Goal: Information Seeking & Learning: Learn about a topic

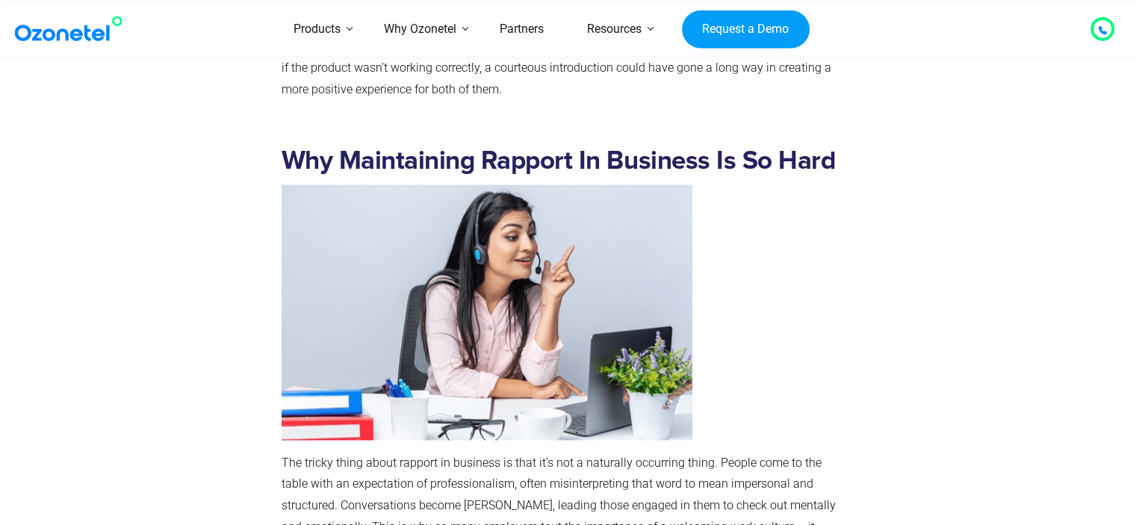
scroll to position [2764, 0]
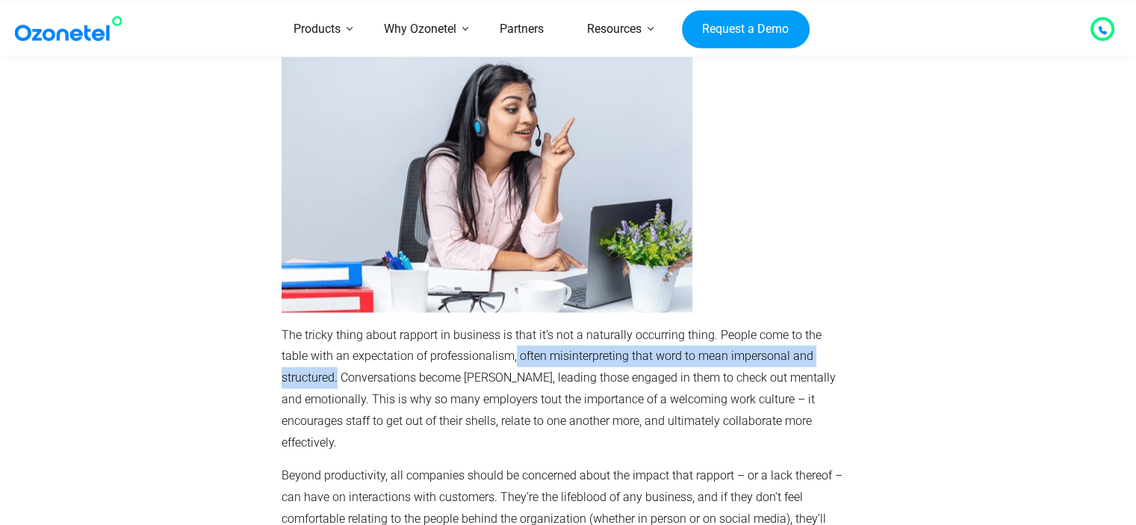
drag, startPoint x: 486, startPoint y: 292, endPoint x: 852, endPoint y: 294, distance: 365.3
click at [852, 294] on div "Why Maintaining Rapport In Business Is So Hard The tricky thing about rapport i…" at bounding box center [565, 387] width 582 height 760
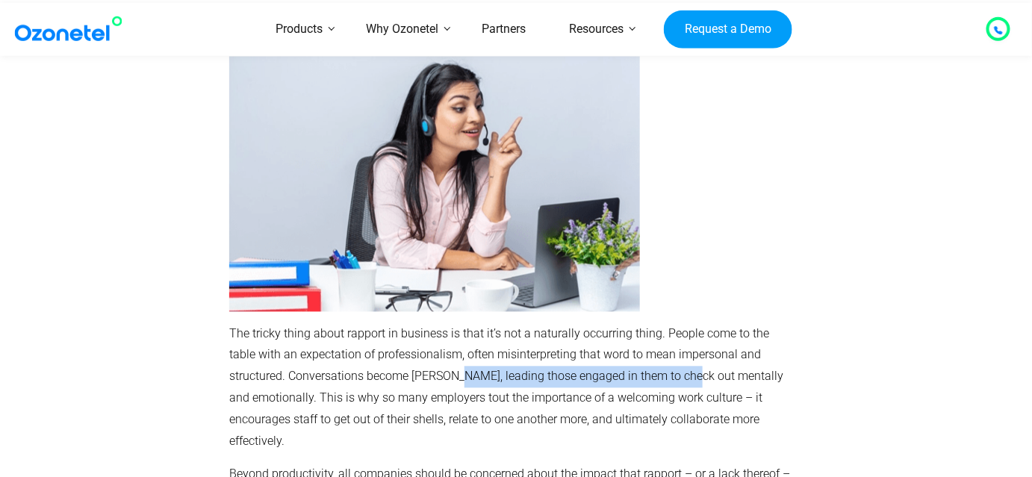
drag, startPoint x: 389, startPoint y: 314, endPoint x: 630, endPoint y: 314, distance: 240.6
click at [630, 324] on p "The tricky thing about rapport in business is that it’s not a naturally occurri…" at bounding box center [512, 388] width 567 height 129
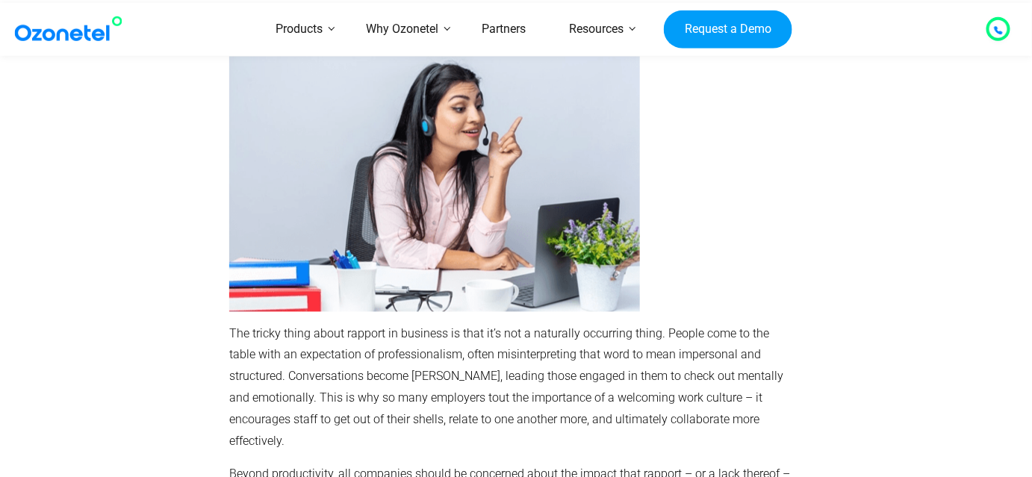
click at [599, 326] on p "The tricky thing about rapport in business is that it’s not a naturally occurri…" at bounding box center [512, 388] width 567 height 129
drag, startPoint x: 622, startPoint y: 312, endPoint x: 795, endPoint y: 303, distance: 173.6
click at [795, 324] on p "The tricky thing about rapport in business is that it’s not a naturally occurri…" at bounding box center [512, 388] width 567 height 129
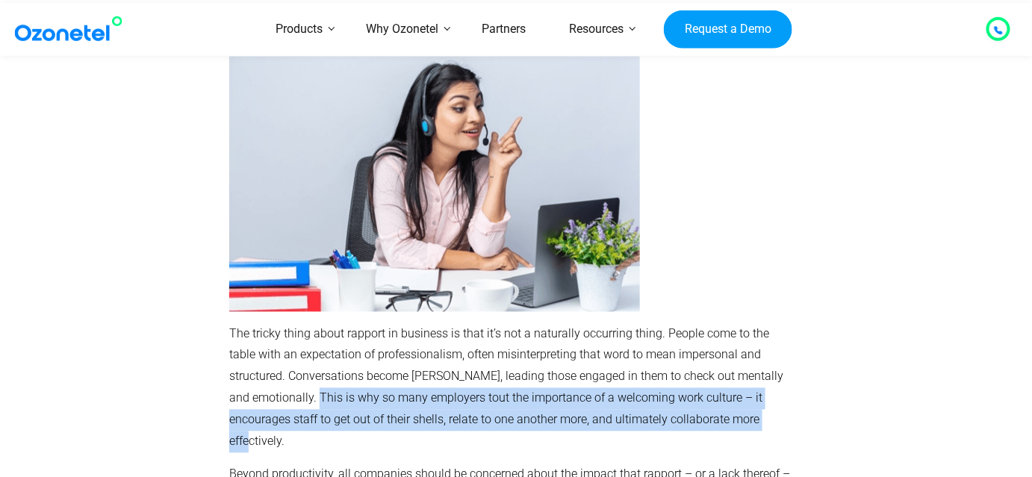
drag, startPoint x: 228, startPoint y: 335, endPoint x: 713, endPoint y: 351, distance: 485.1
click at [713, 351] on div "Why Maintaining Rapport In Business Is So Hard The tricky thing about rapport i…" at bounding box center [513, 387] width 582 height 760
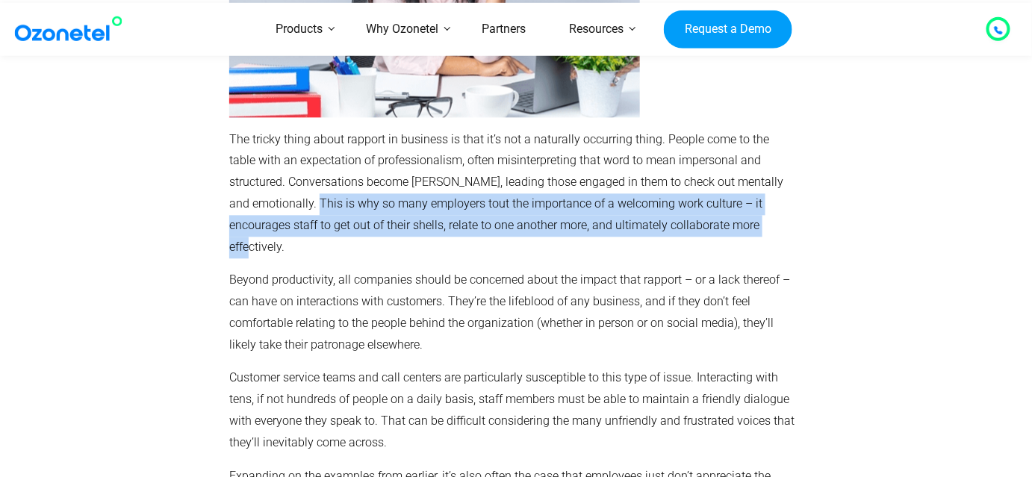
scroll to position [2968, 0]
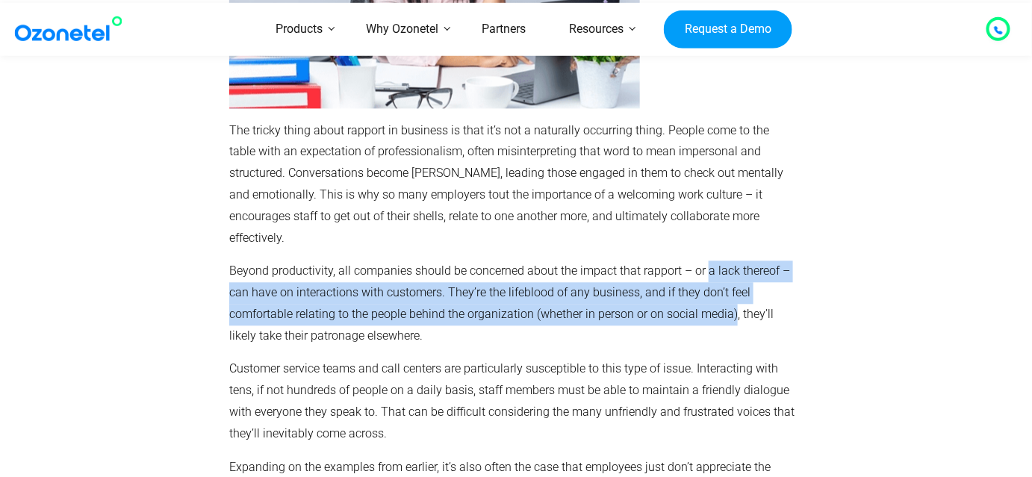
drag, startPoint x: 707, startPoint y: 180, endPoint x: 733, endPoint y: 218, distance: 46.2
click at [733, 261] on p "Beyond productivity, all companies should be concerned about the impact that ra…" at bounding box center [512, 304] width 567 height 86
click at [456, 261] on p "Beyond productivity, all companies should be concerned about the impact that ra…" at bounding box center [512, 304] width 567 height 86
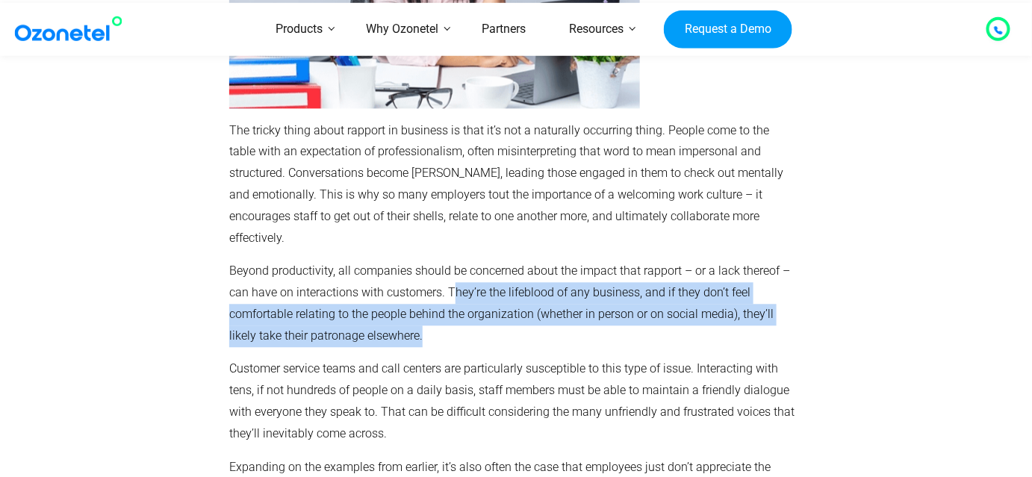
drag, startPoint x: 451, startPoint y: 205, endPoint x: 744, endPoint y: 243, distance: 295.3
click at [744, 261] on p "Beyond productivity, all companies should be concerned about the impact that ra…" at bounding box center [512, 304] width 567 height 86
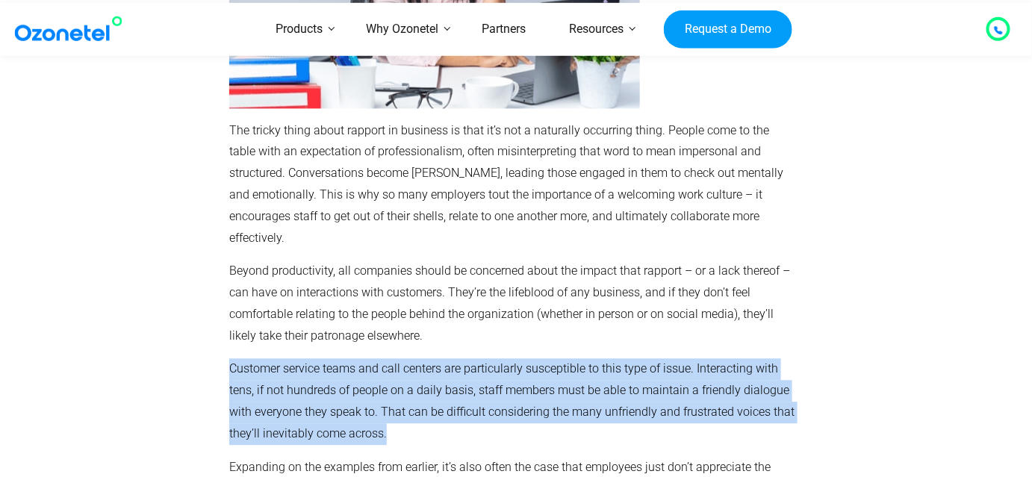
drag, startPoint x: 231, startPoint y: 280, endPoint x: 430, endPoint y: 345, distance: 209.1
click at [430, 359] on p "Customer service teams and call centers are particularly susceptible to this ty…" at bounding box center [512, 402] width 567 height 86
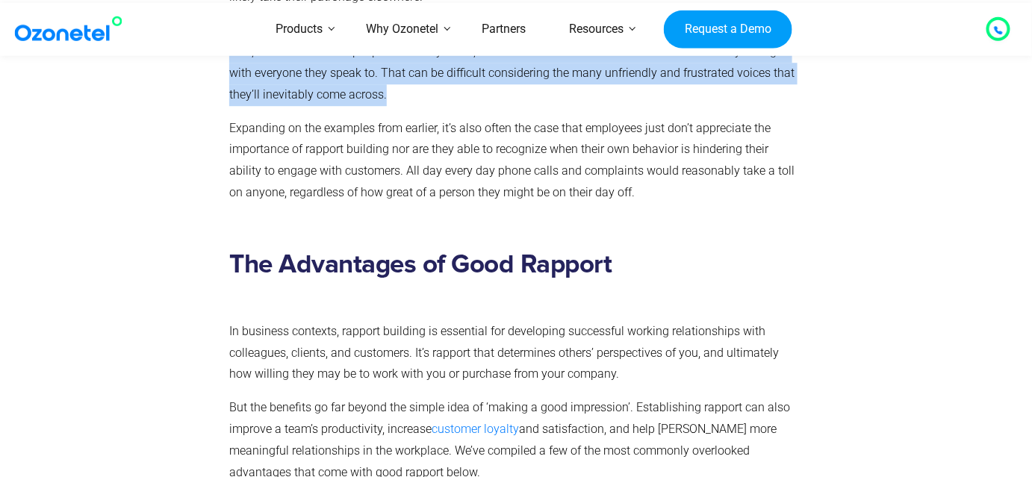
scroll to position [3375, 0]
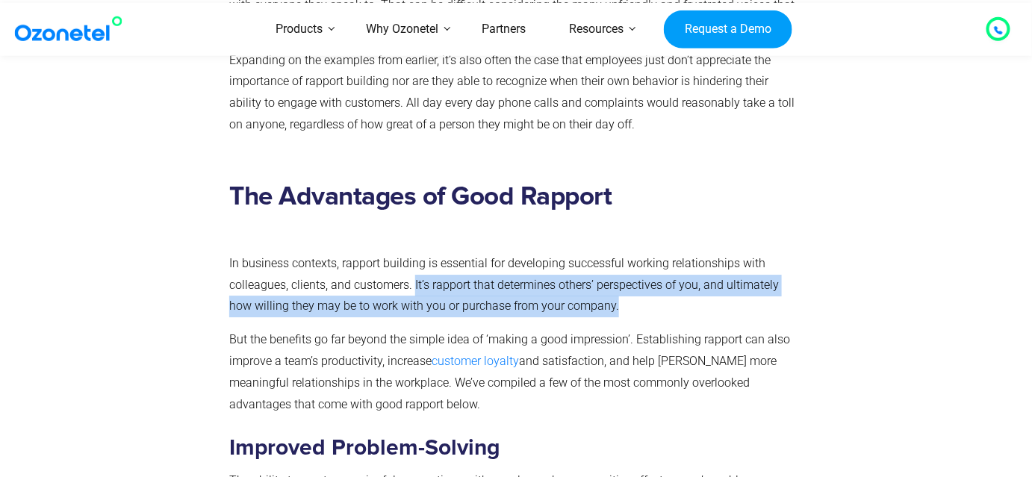
drag, startPoint x: 415, startPoint y: 196, endPoint x: 641, endPoint y: 215, distance: 226.4
click at [641, 253] on p "In business contexts, rapport building is essential for developing successful w…" at bounding box center [512, 285] width 567 height 64
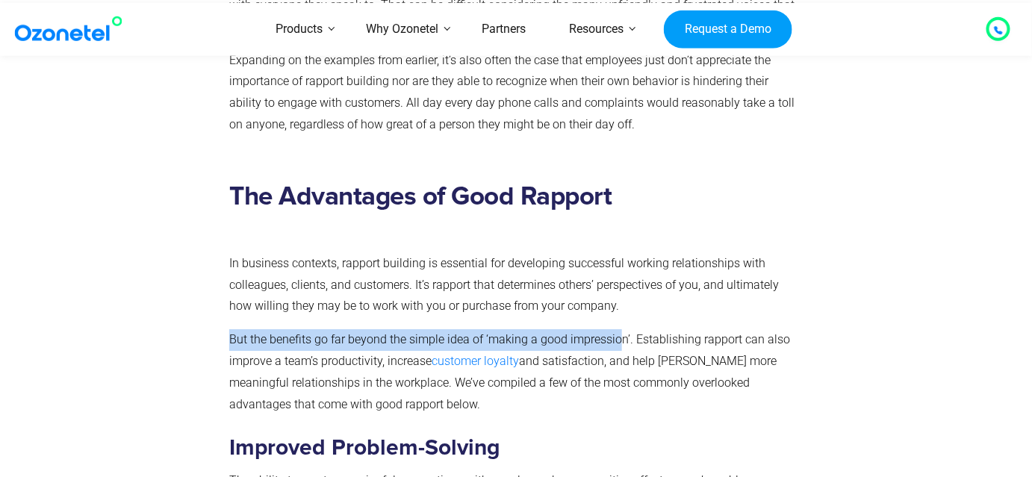
drag, startPoint x: 229, startPoint y: 254, endPoint x: 616, endPoint y: 252, distance: 387.0
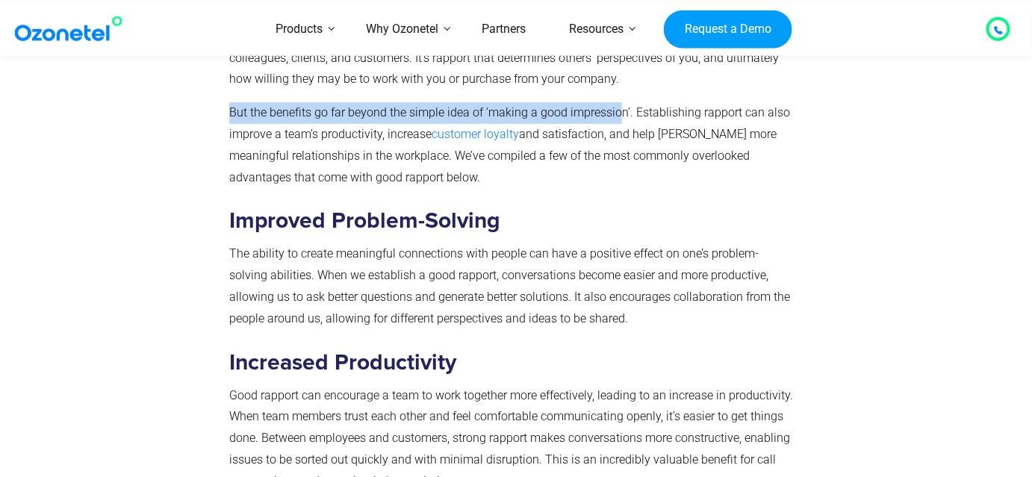
scroll to position [3579, 0]
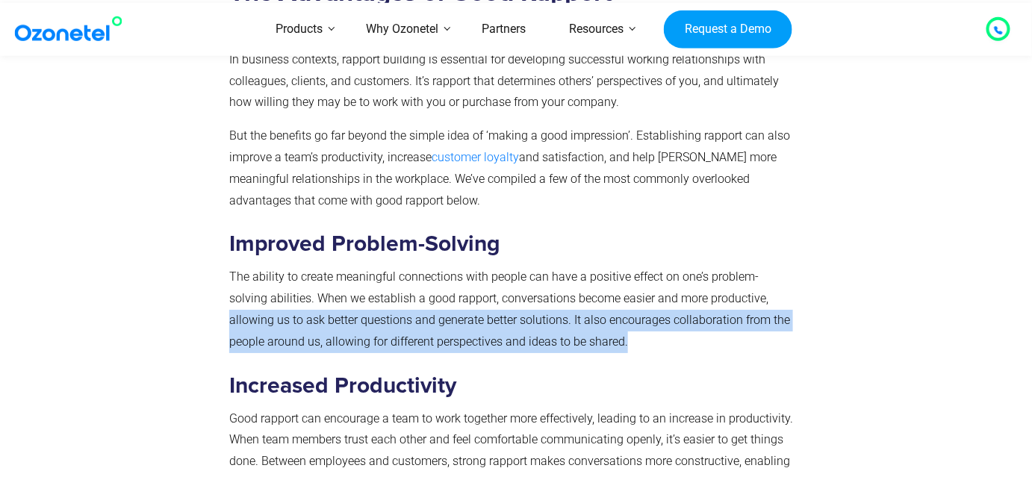
drag, startPoint x: 728, startPoint y: 211, endPoint x: 751, endPoint y: 245, distance: 41.0
click at [751, 267] on p "The ability to create meaningful connections with people can have a positive ef…" at bounding box center [512, 310] width 567 height 86
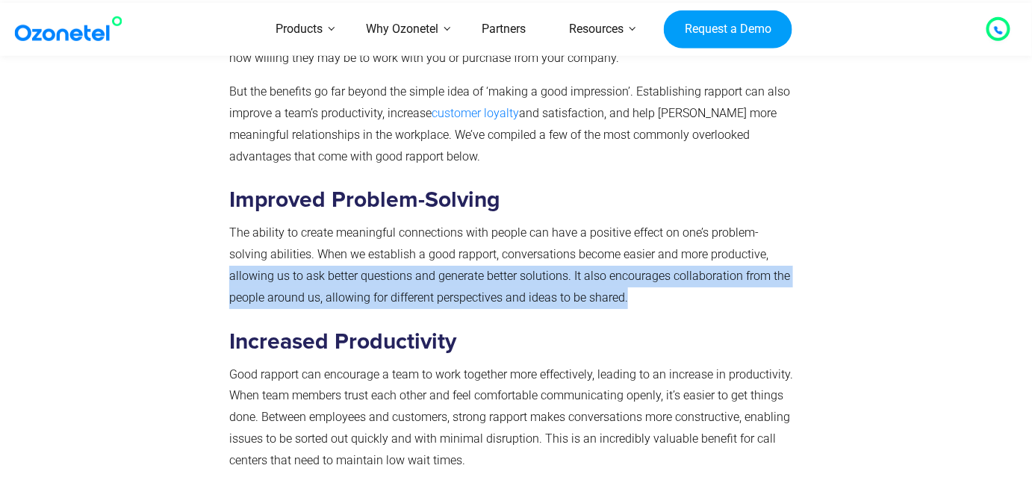
scroll to position [3647, 0]
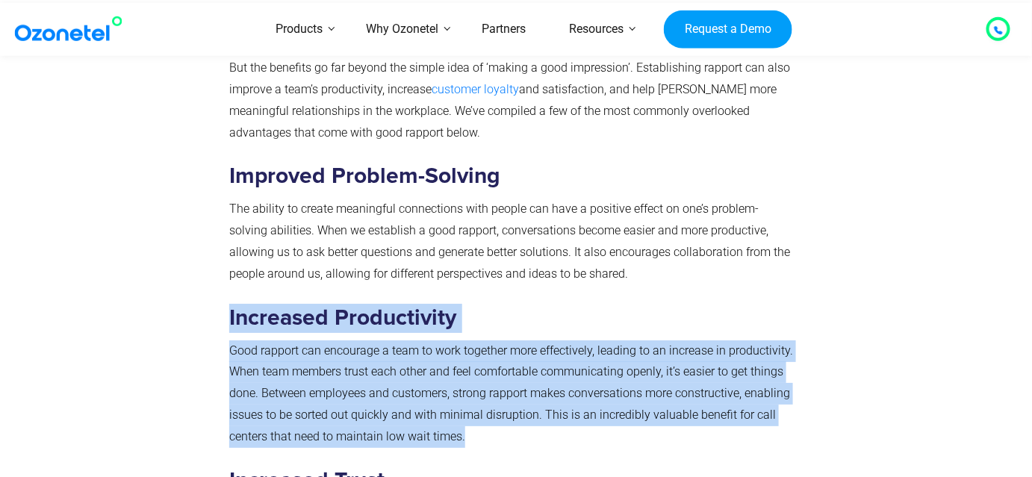
drag, startPoint x: 230, startPoint y: 229, endPoint x: 480, endPoint y: 351, distance: 277.7
click at [480, 351] on div "The Advantages of Good Rapport In business contexts, rapport building is essent…" at bounding box center [512, 413] width 567 height 1006
click at [480, 351] on p "Good rapport can encourage a team to work together more effectively, leading to…" at bounding box center [512, 395] width 567 height 108
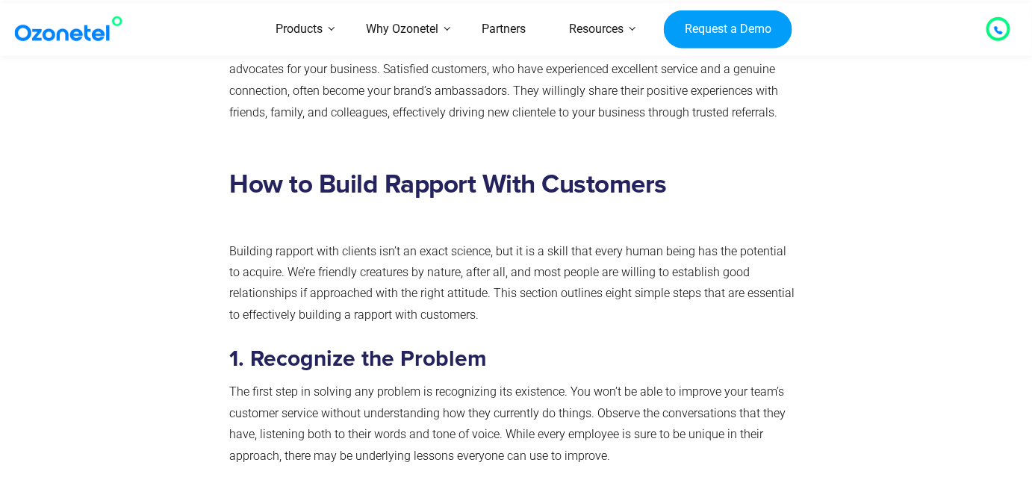
scroll to position [4462, 0]
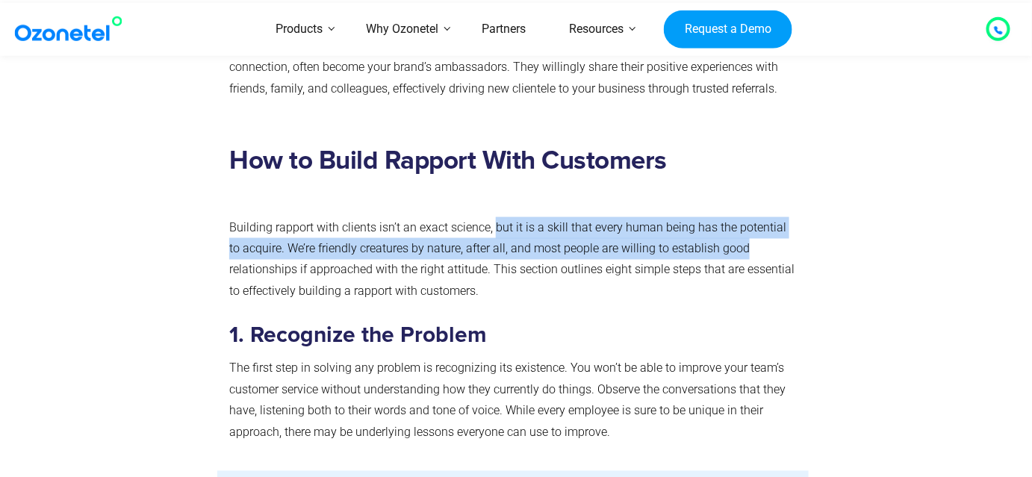
drag, startPoint x: 496, startPoint y: 137, endPoint x: 795, endPoint y: 155, distance: 299.4
click at [795, 217] on p "Building rapport with clients isn’t an exact science, but it is a skill that ev…" at bounding box center [512, 260] width 567 height 86
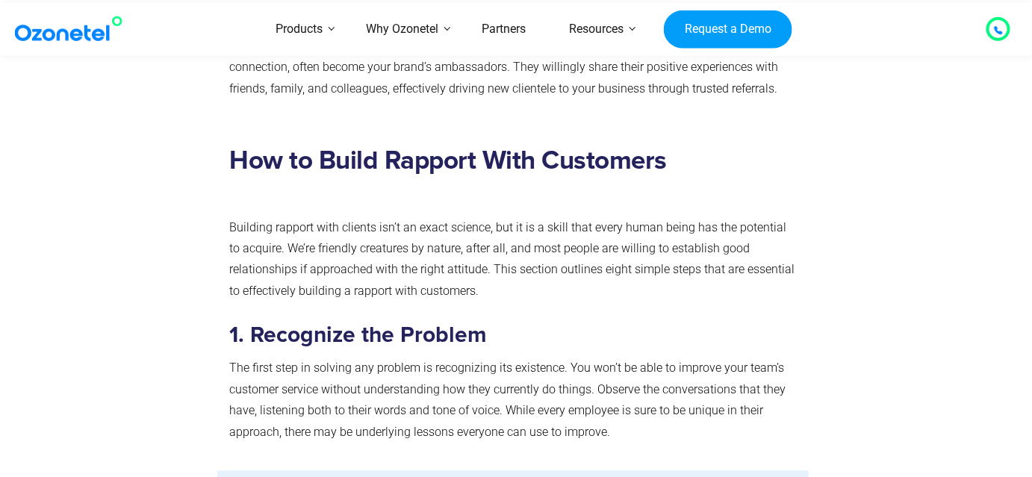
click at [297, 217] on p "Building rapport with clients isn’t an exact science, but it is a skill that ev…" at bounding box center [512, 260] width 567 height 86
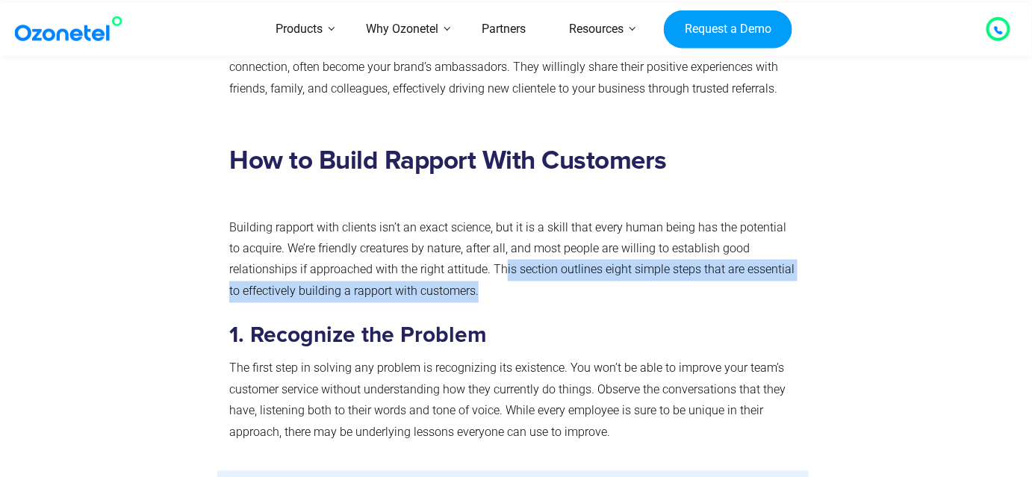
drag, startPoint x: 502, startPoint y: 181, endPoint x: 513, endPoint y: 212, distance: 33.3
click at [513, 217] on p "Building rapport with clients isn’t an exact science, but it is a skill that ev…" at bounding box center [512, 260] width 567 height 86
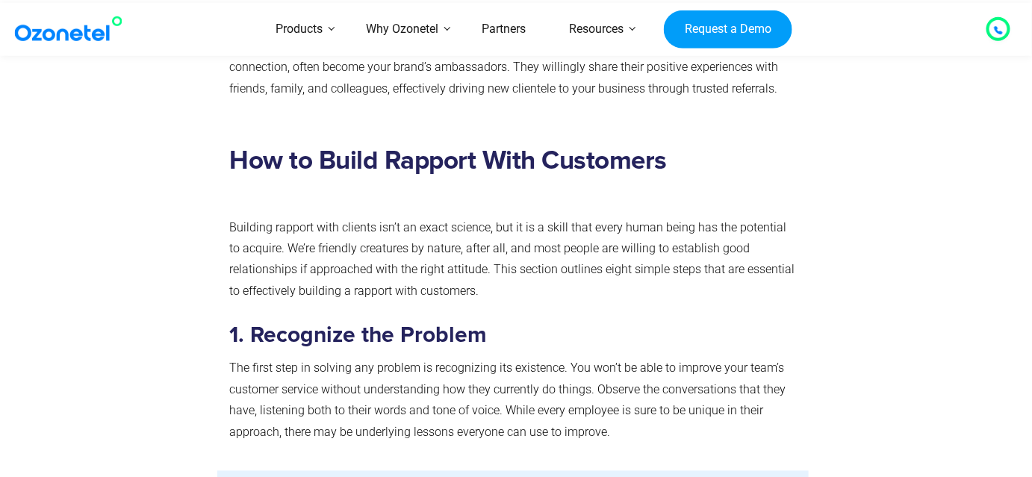
scroll to position [4530, 0]
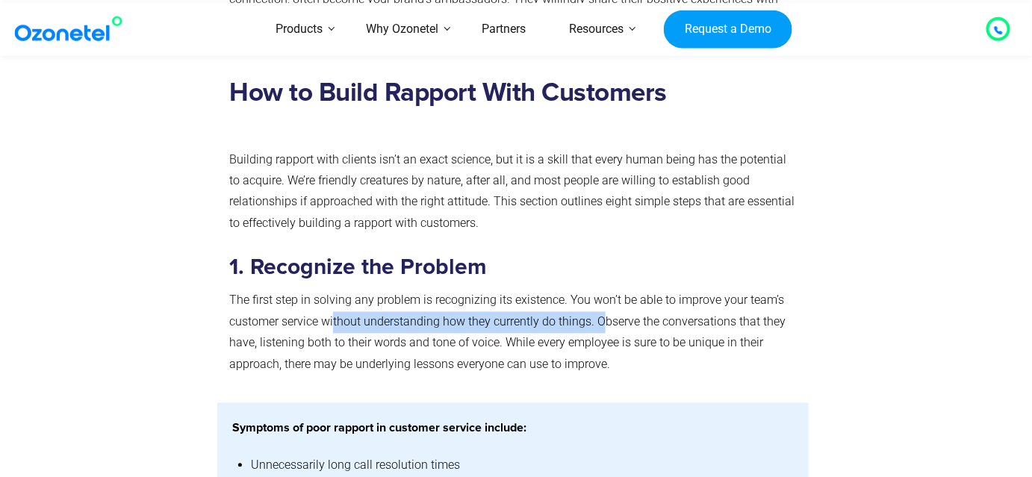
drag, startPoint x: 335, startPoint y: 236, endPoint x: 601, endPoint y: 238, distance: 265.2
click at [601, 291] on p "The first step in solving any problem is recognizing its existence. You won’t b…" at bounding box center [512, 334] width 567 height 86
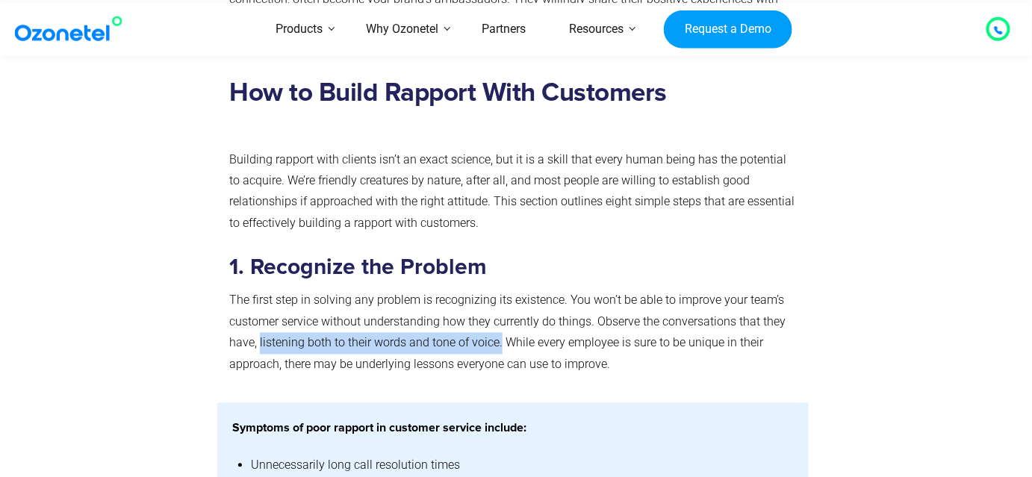
drag, startPoint x: 259, startPoint y: 256, endPoint x: 501, endPoint y: 253, distance: 241.3
click at [501, 291] on p "The first step in solving any problem is recognizing its existence. You won’t b…" at bounding box center [512, 334] width 567 height 86
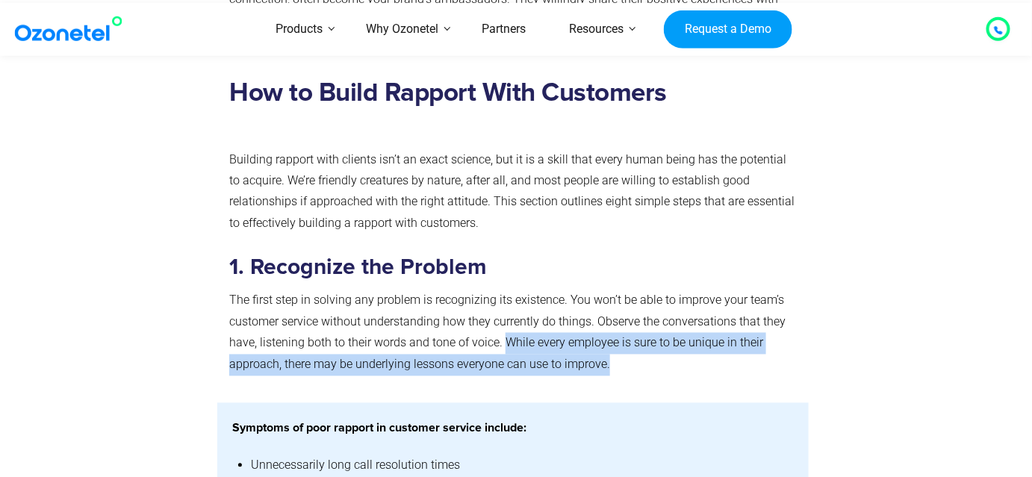
drag, startPoint x: 502, startPoint y: 256, endPoint x: 659, endPoint y: 277, distance: 158.4
click at [659, 291] on p "The first step in solving any problem is recognizing its existence. You won’t b…" at bounding box center [512, 334] width 567 height 86
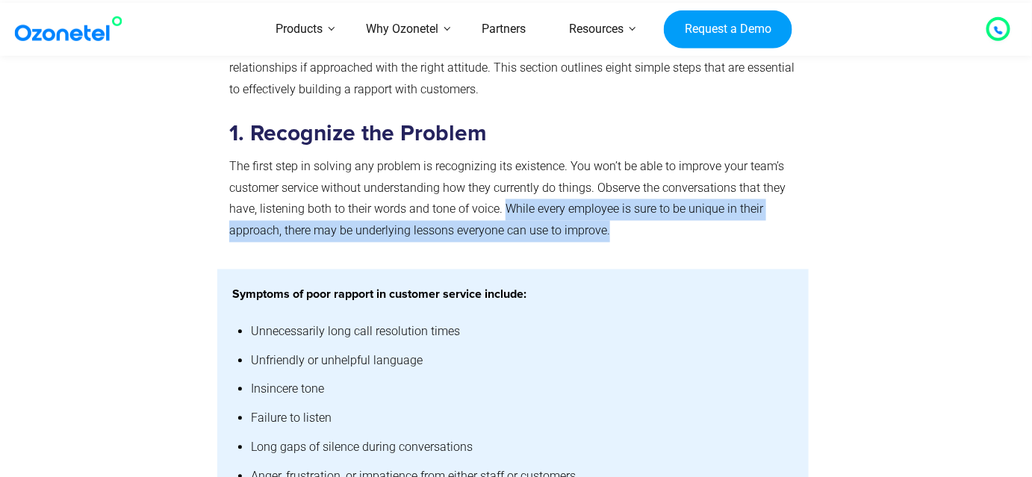
scroll to position [4666, 0]
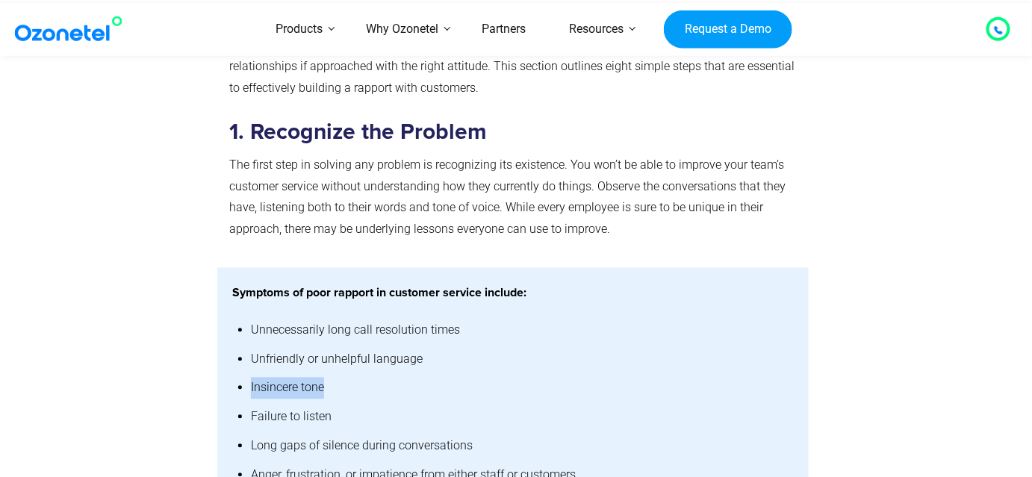
drag, startPoint x: 251, startPoint y: 295, endPoint x: 350, endPoint y: 307, distance: 100.1
click at [350, 374] on li "Insincere tone" at bounding box center [522, 388] width 543 height 29
drag, startPoint x: 252, startPoint y: 329, endPoint x: 380, endPoint y: 343, distance: 129.3
click at [380, 403] on li "Failure to listen" at bounding box center [522, 417] width 543 height 29
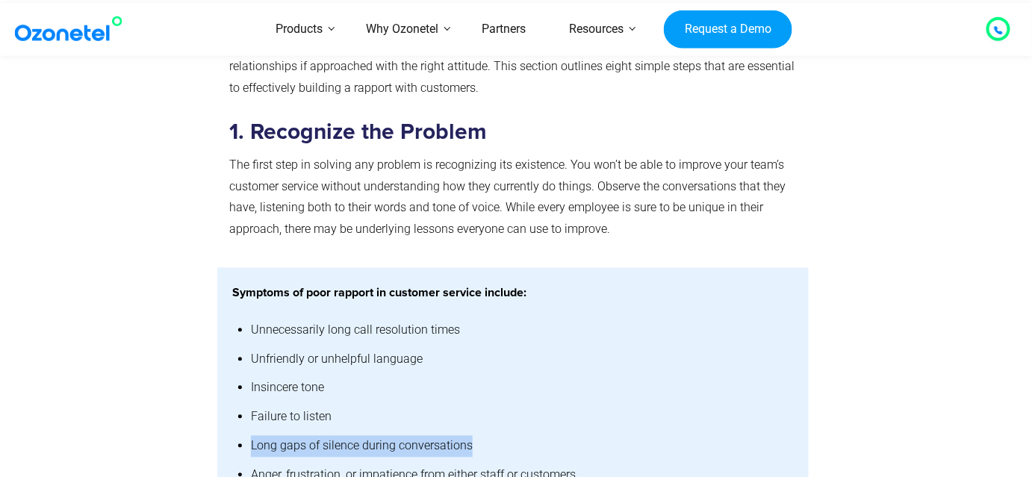
drag, startPoint x: 253, startPoint y: 356, endPoint x: 521, endPoint y: 359, distance: 268.2
click at [521, 433] on li "Long gaps of silence during conversations" at bounding box center [522, 447] width 543 height 29
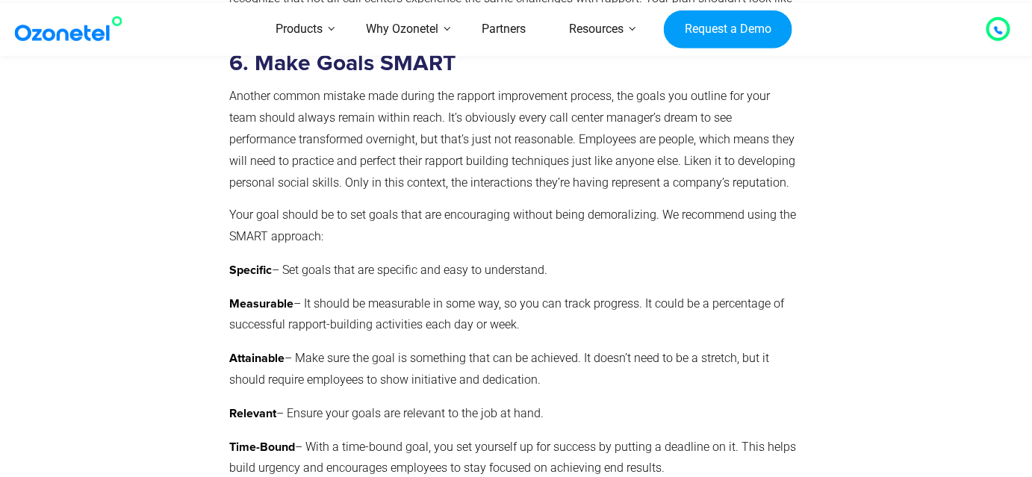
scroll to position [6364, 0]
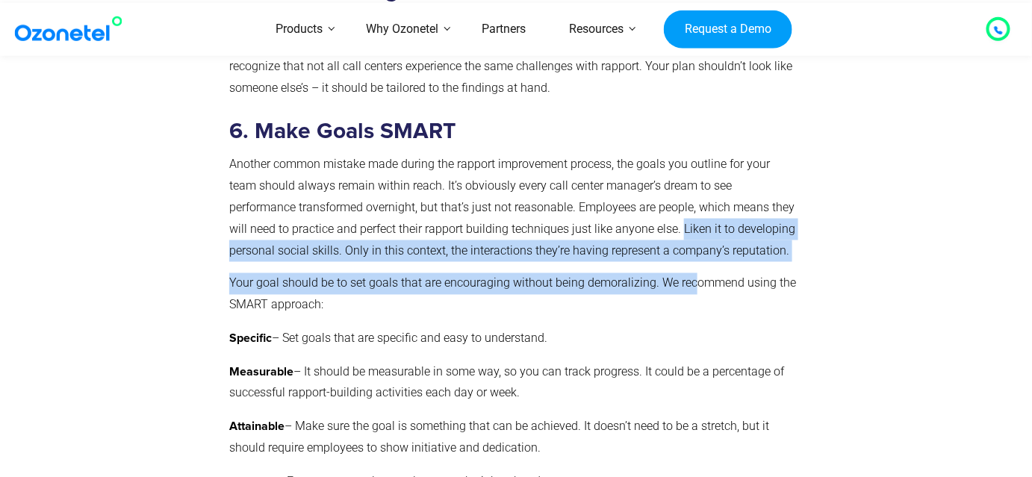
drag, startPoint x: 681, startPoint y: 144, endPoint x: 692, endPoint y: 191, distance: 47.5
click at [692, 191] on div "4. Analyze the Data Next comes the fun part – data analysis. This is when all t…" at bounding box center [512, 317] width 567 height 1116
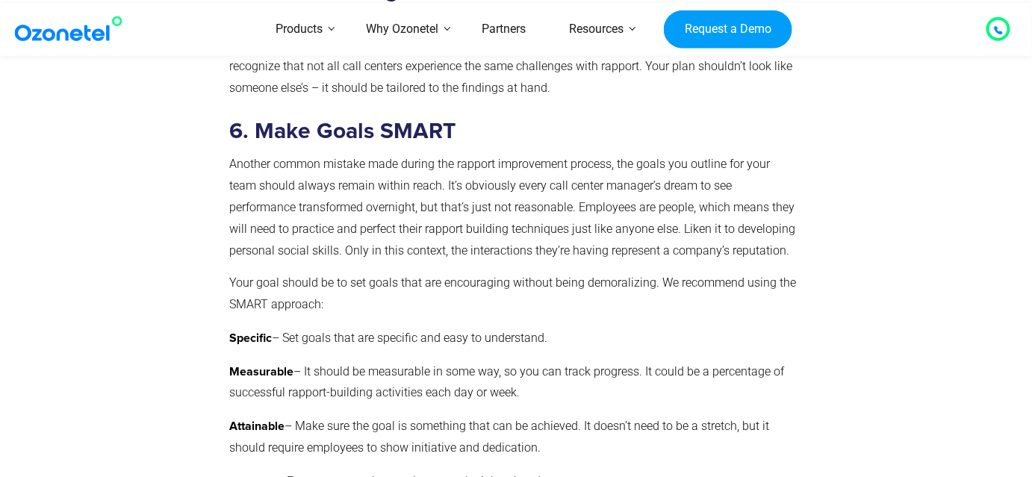
click at [655, 273] on p "Your goal should be to set goals that are encouraging without being demoralizin…" at bounding box center [512, 294] width 567 height 43
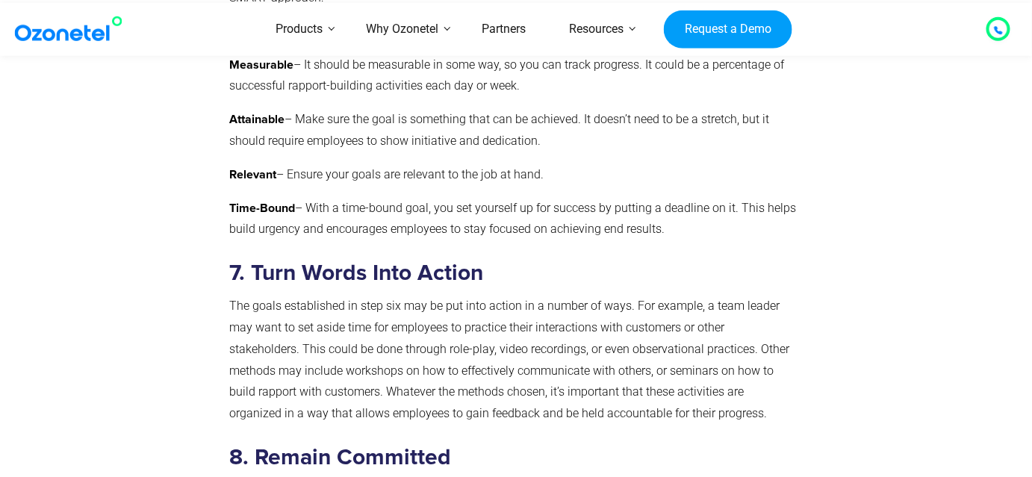
scroll to position [6704, 0]
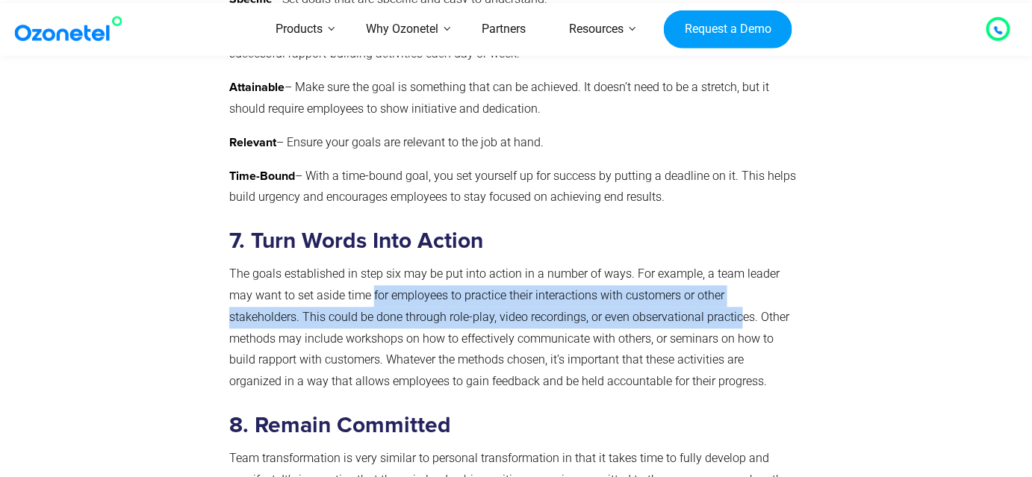
drag, startPoint x: 372, startPoint y: 222, endPoint x: 737, endPoint y: 232, distance: 364.7
click at [737, 264] on p "The goals established in step six may be put into action in a number of ways. F…" at bounding box center [512, 328] width 567 height 129
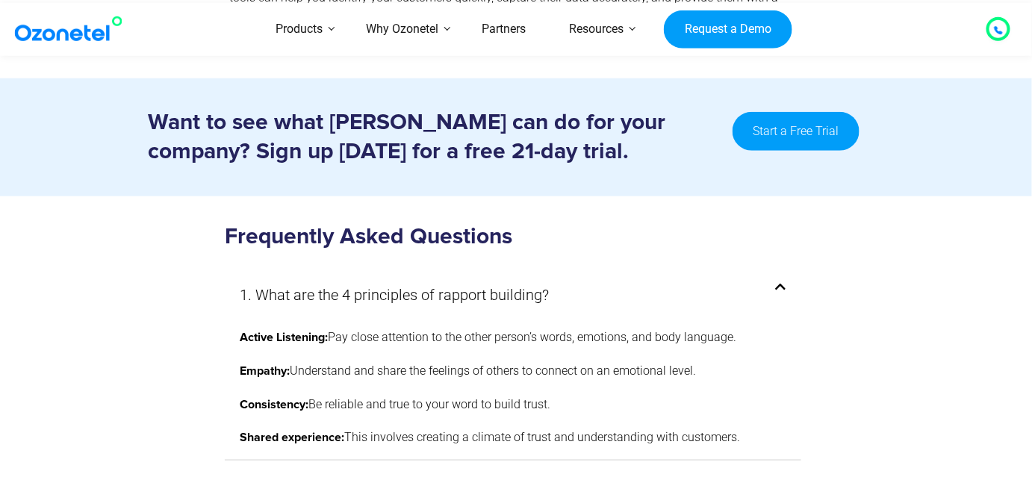
scroll to position [7994, 0]
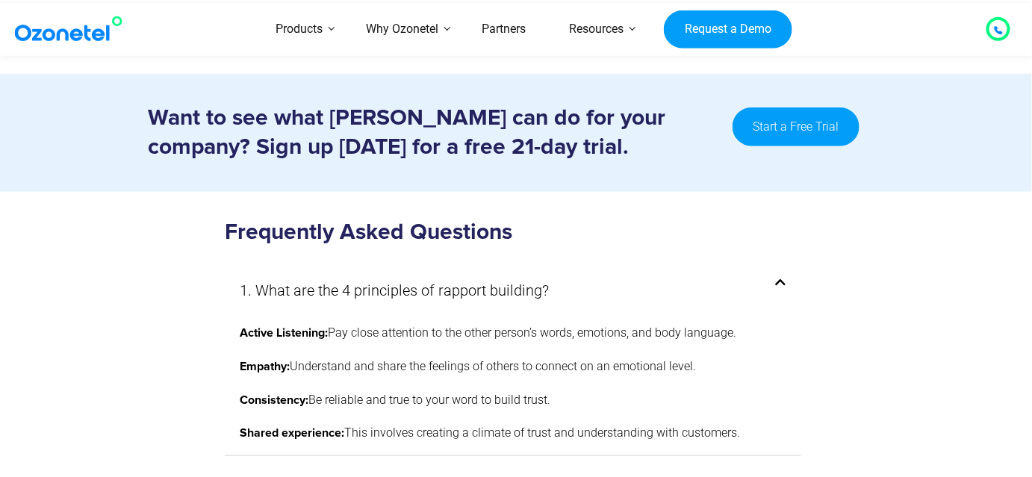
drag, startPoint x: 315, startPoint y: 308, endPoint x: 584, endPoint y: 306, distance: 269.7
click at [584, 390] on p "Consistency: Be reliable and true to your word to build trust." at bounding box center [513, 401] width 547 height 22
